Goal: Information Seeking & Learning: Check status

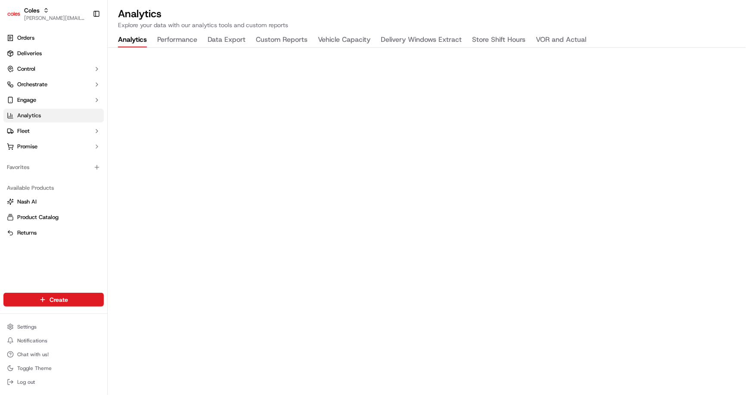
click at [169, 47] on div at bounding box center [427, 47] width 638 height 0
click at [178, 41] on button "Performance" at bounding box center [177, 40] width 40 height 15
